Goal: Information Seeking & Learning: Learn about a topic

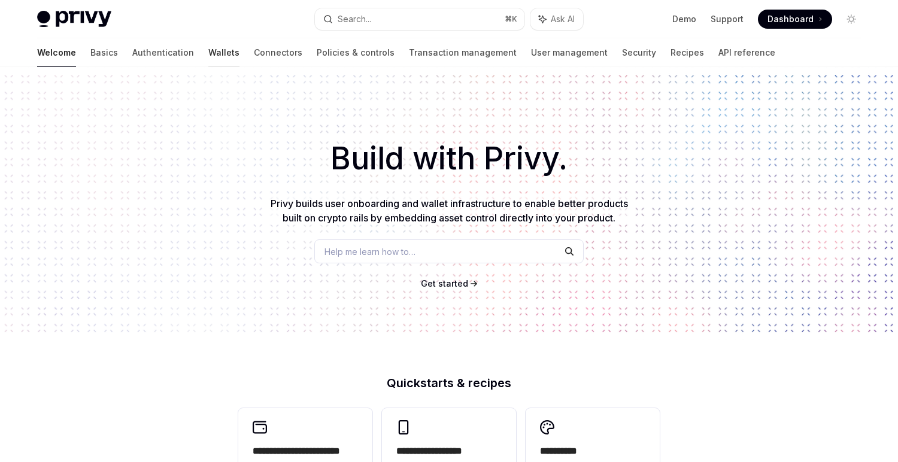
click at [208, 54] on link "Wallets" at bounding box center [223, 52] width 31 height 29
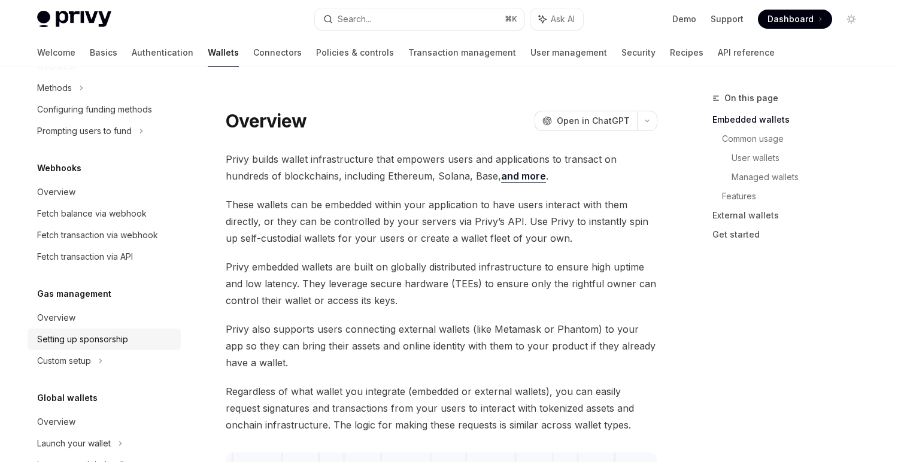
scroll to position [566, 0]
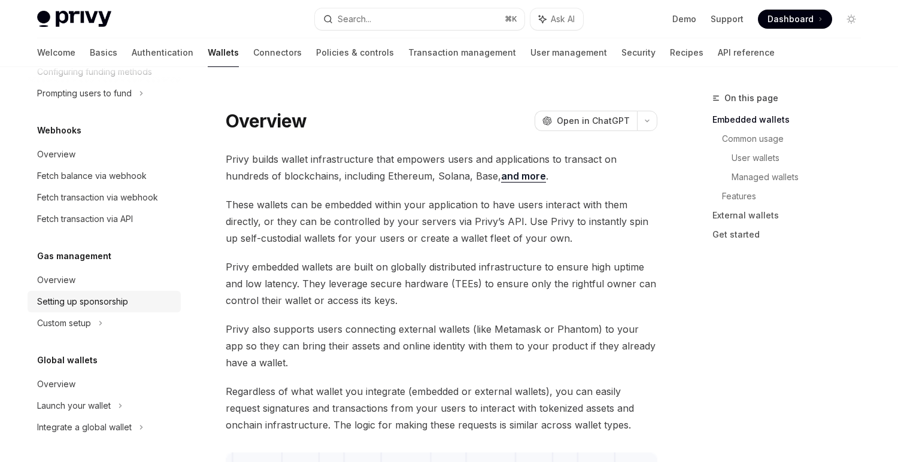
click at [104, 307] on div "Setting up sponsorship" at bounding box center [82, 302] width 91 height 14
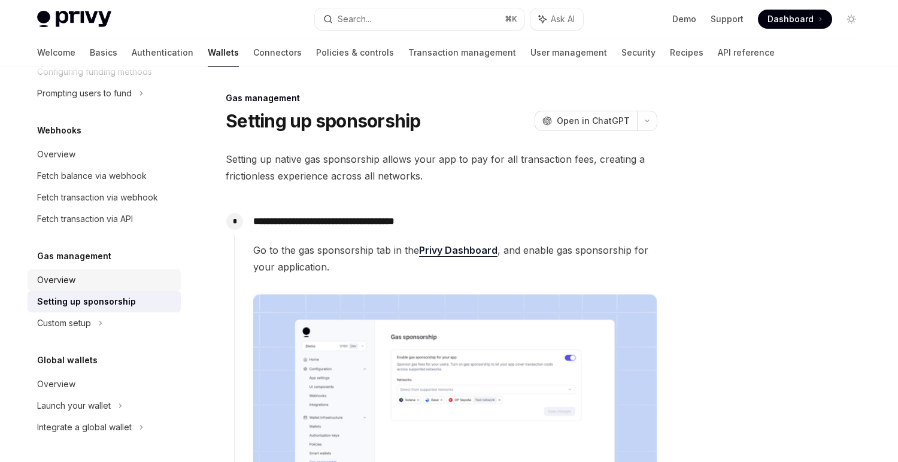
click at [98, 285] on div "Overview" at bounding box center [105, 280] width 136 height 14
type textarea "*"
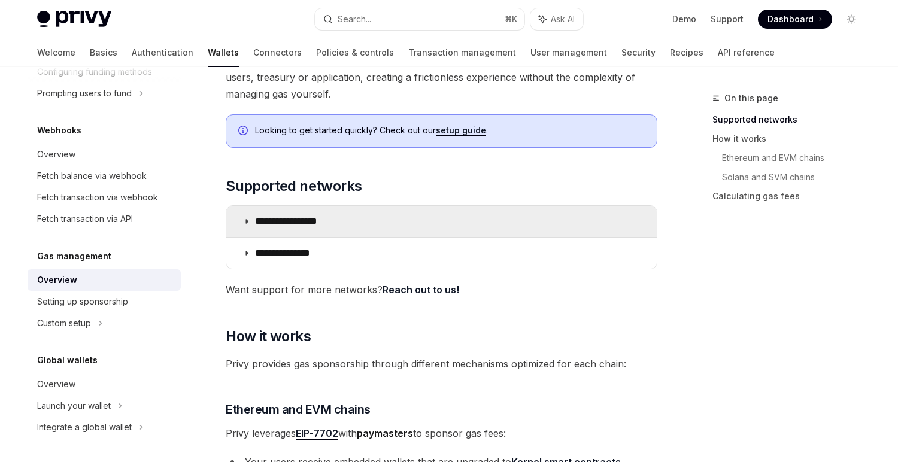
scroll to position [135, 0]
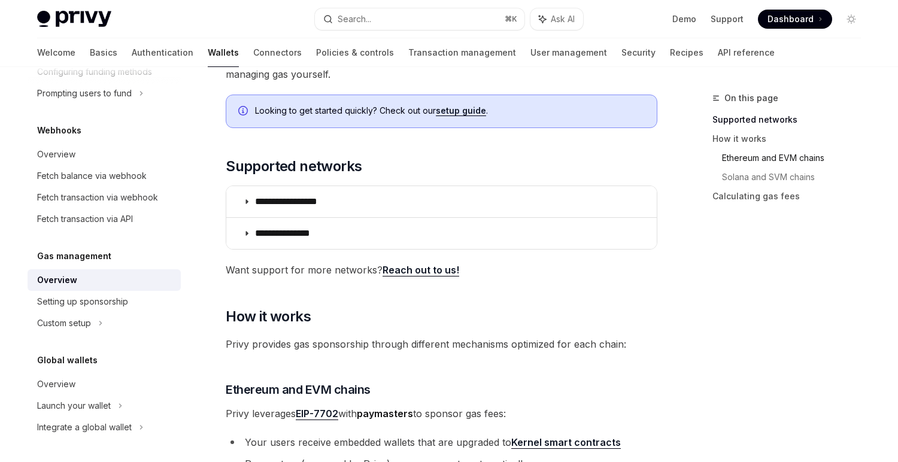
click at [763, 159] on link "Ethereum and EVM chains" at bounding box center [796, 157] width 148 height 19
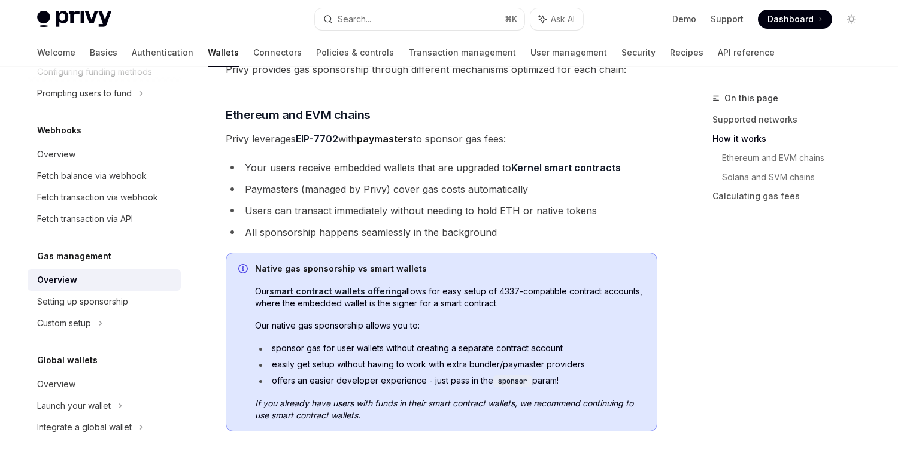
scroll to position [426, 0]
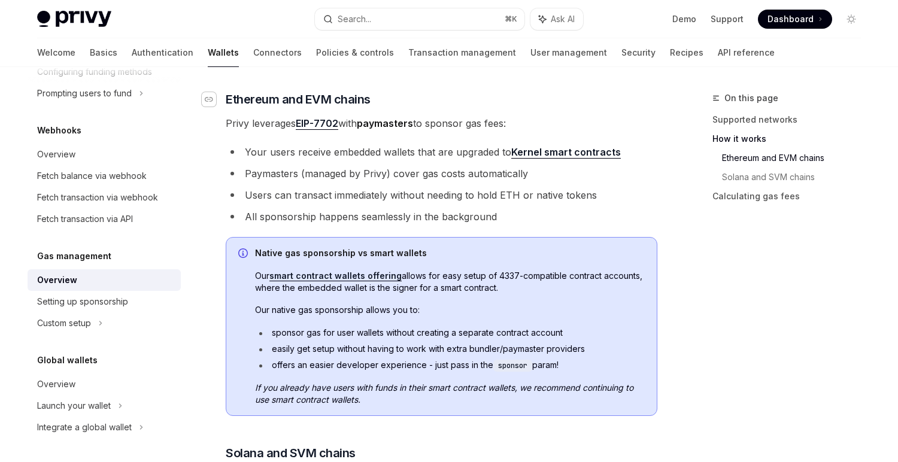
click at [214, 102] on div "Navigate to header" at bounding box center [209, 99] width 14 height 14
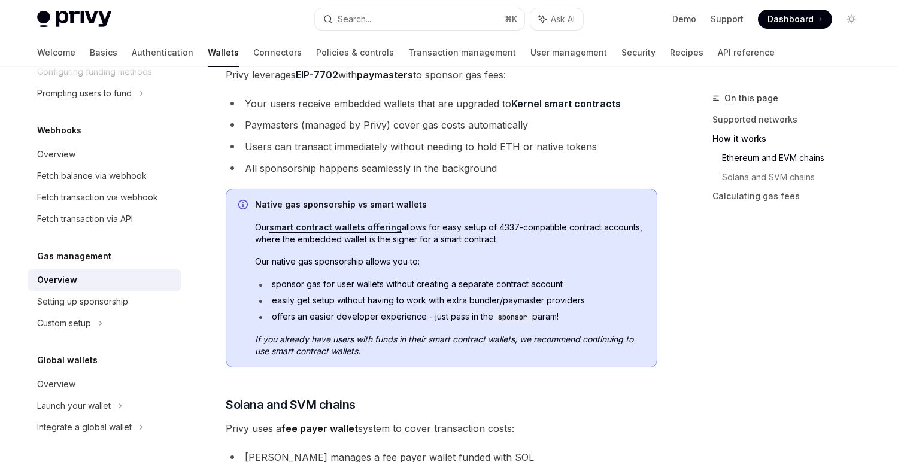
scroll to position [488, 0]
